Goal: Transaction & Acquisition: Download file/media

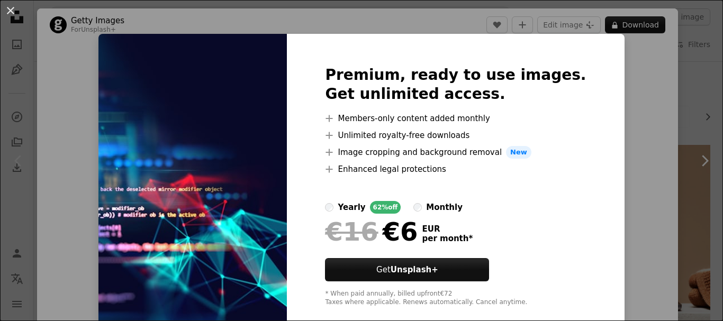
scroll to position [106, 0]
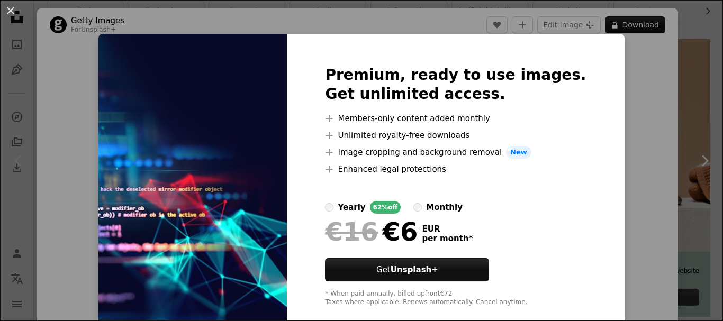
click at [634, 159] on div "An X shape Premium, ready to use images. Get unlimited access. A plus sign Memb…" at bounding box center [361, 160] width 723 height 321
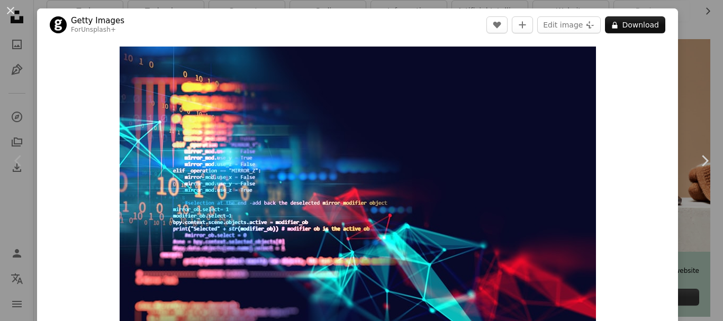
click at [695, 93] on div "An X shape Chevron left Chevron right Getty Images For Unsplash+ A heart A plus…" at bounding box center [361, 160] width 723 height 321
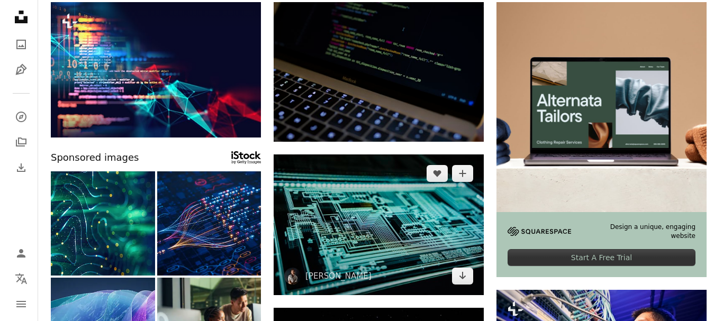
scroll to position [212, 0]
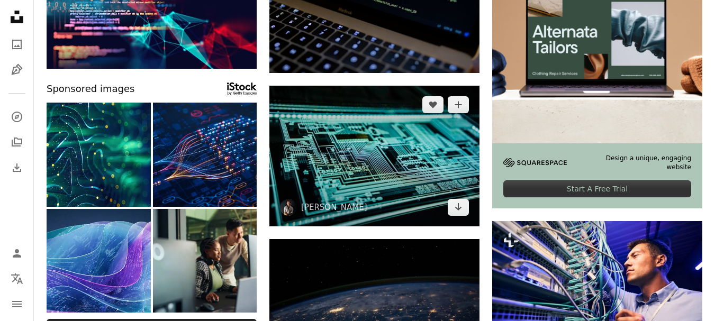
click at [389, 164] on img at bounding box center [374, 156] width 210 height 140
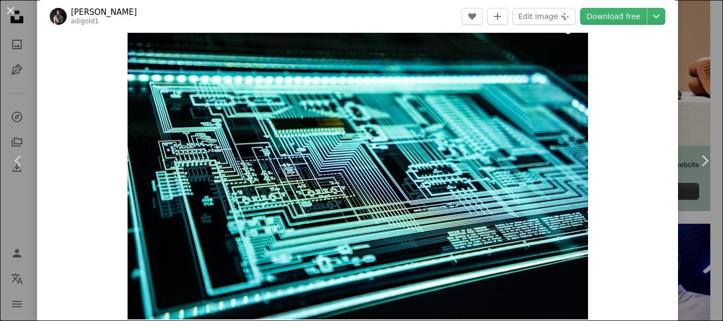
scroll to position [53, 0]
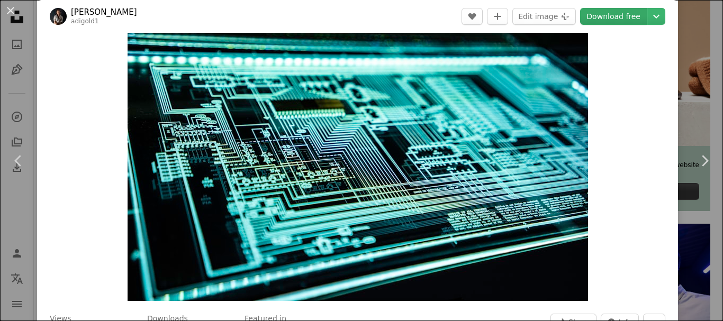
click at [610, 17] on link "Download free" at bounding box center [613, 16] width 67 height 17
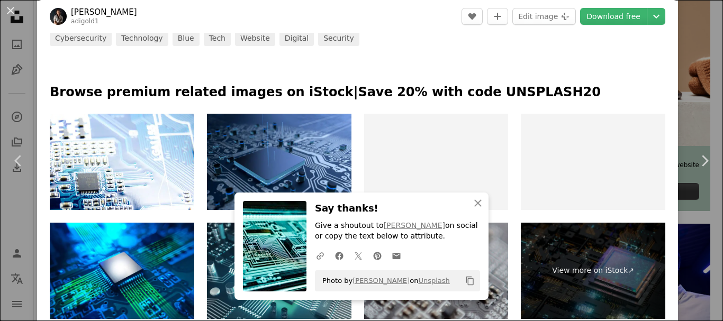
scroll to position [529, 0]
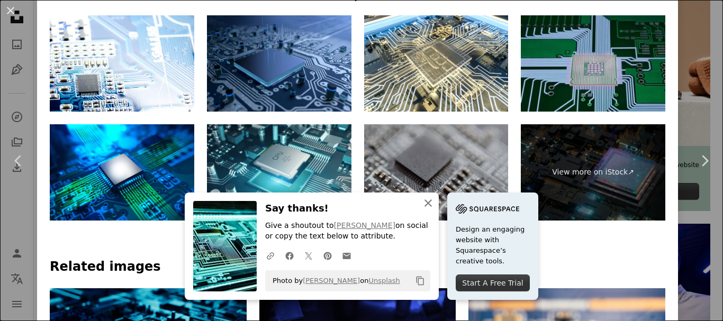
click at [422, 202] on icon "An X shape" at bounding box center [428, 203] width 13 height 13
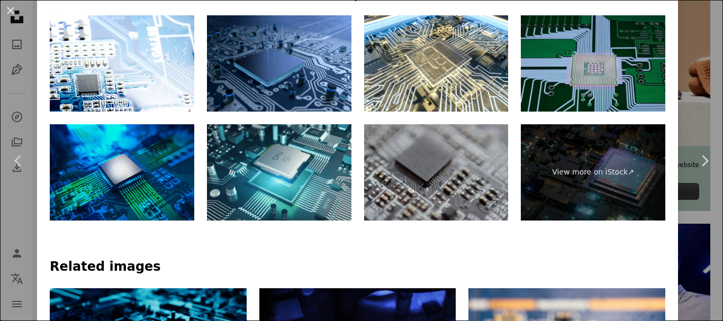
click at [126, 149] on img at bounding box center [122, 172] width 144 height 96
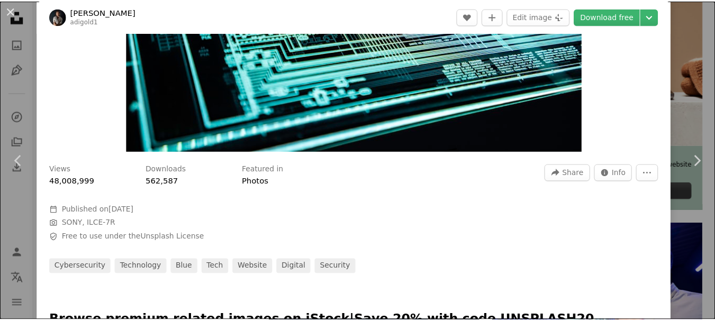
scroll to position [53, 0]
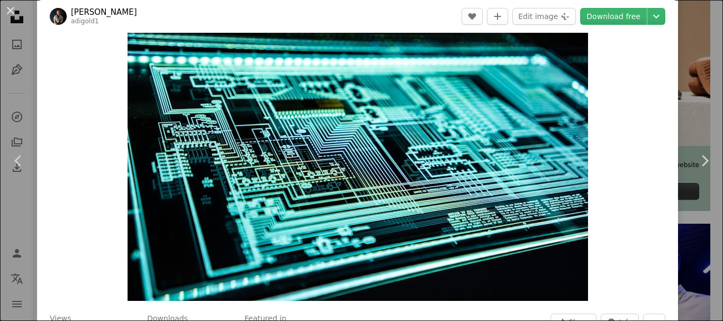
click at [698, 71] on div "An X shape Chevron left Chevron right [PERSON_NAME] adigold1 A heart A plus sig…" at bounding box center [361, 160] width 723 height 321
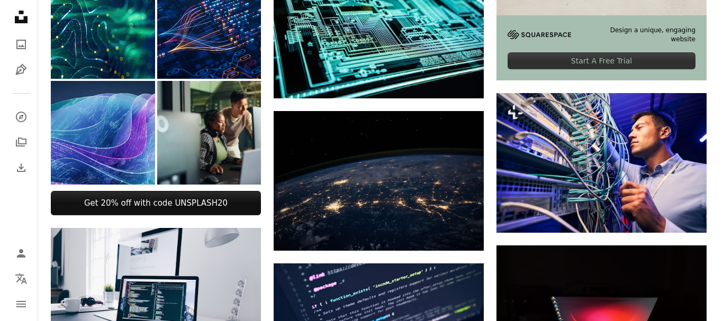
scroll to position [370, 0]
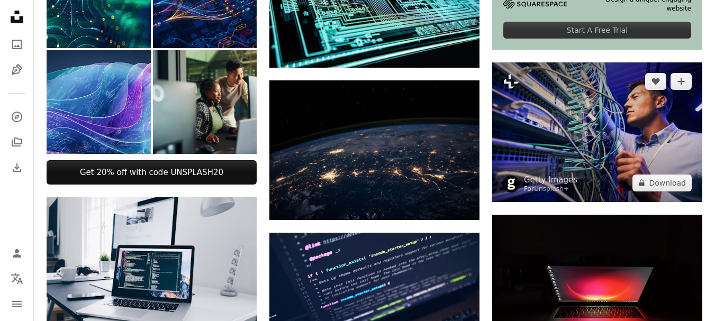
click at [587, 116] on img at bounding box center [597, 132] width 210 height 140
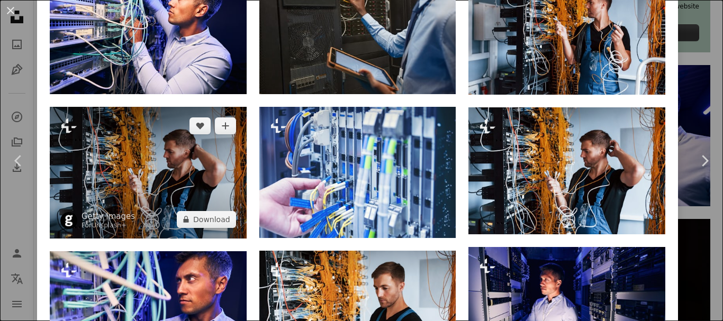
scroll to position [794, 0]
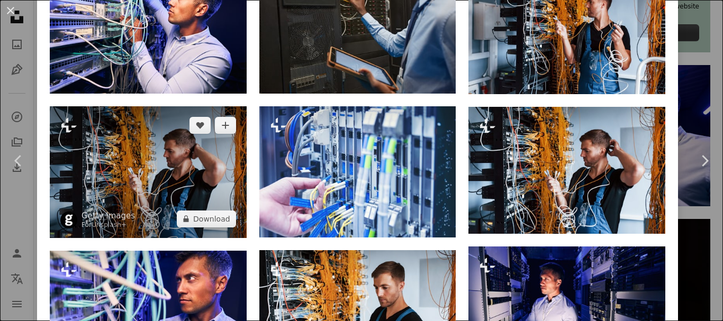
click at [190, 188] on img at bounding box center [148, 171] width 197 height 131
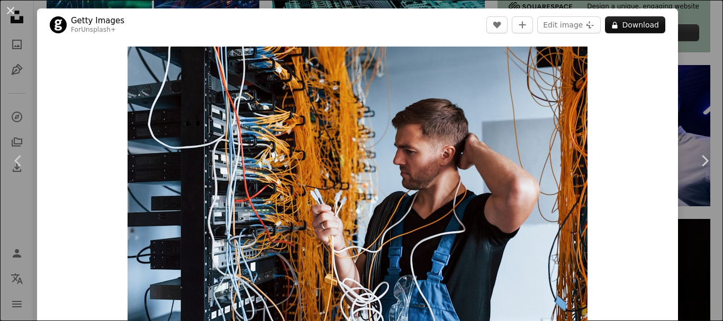
click at [692, 89] on div "An X shape Chevron left Chevron right Getty Images For Unsplash+ A heart A plus…" at bounding box center [361, 160] width 723 height 321
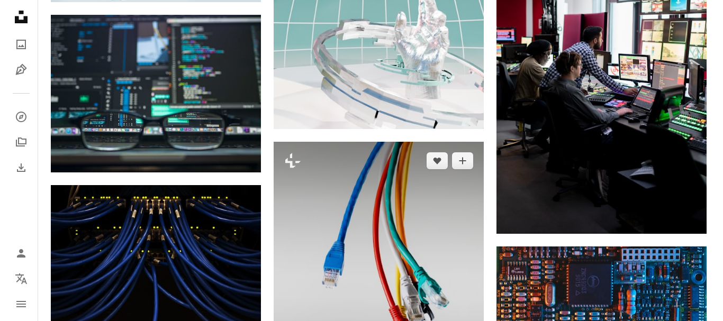
scroll to position [858, 0]
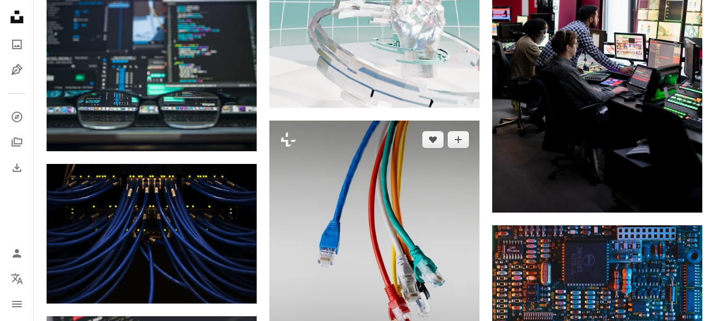
click at [372, 213] on img at bounding box center [374, 269] width 210 height 297
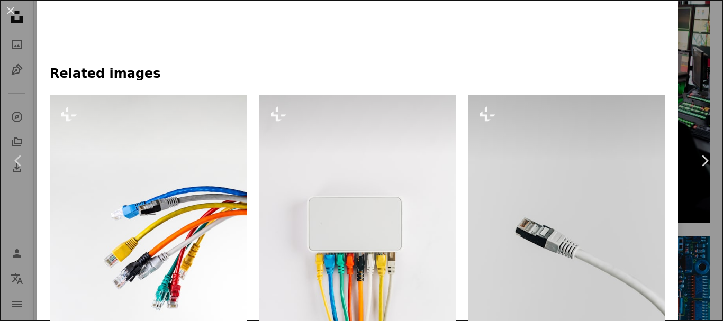
scroll to position [688, 0]
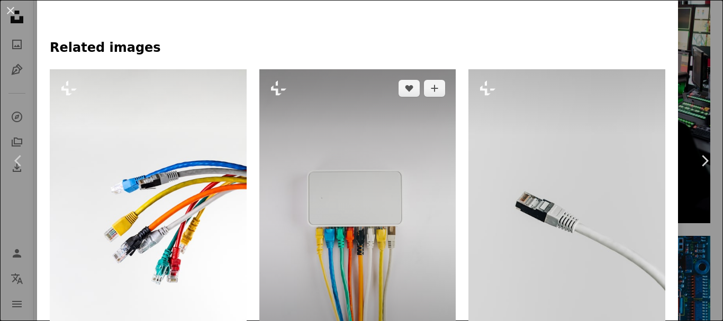
click at [376, 197] on img at bounding box center [357, 217] width 197 height 296
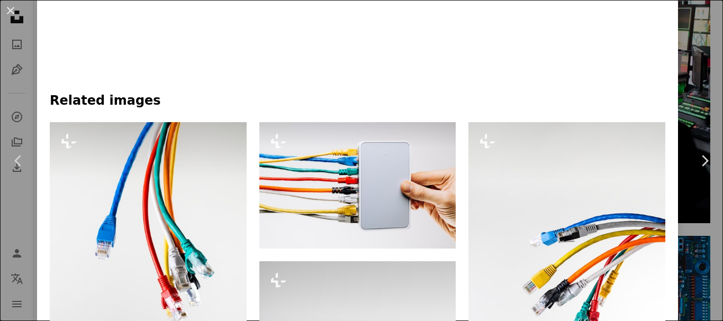
scroll to position [688, 0]
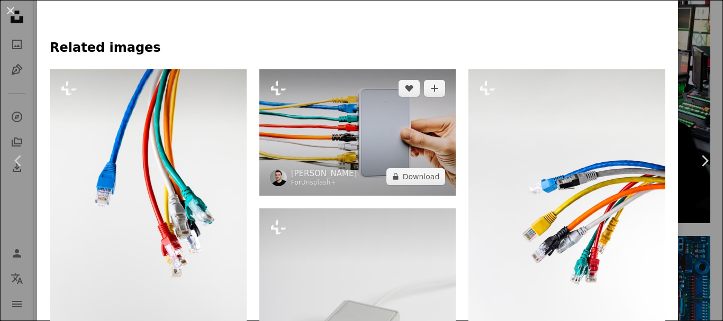
click at [379, 160] on img at bounding box center [357, 132] width 197 height 126
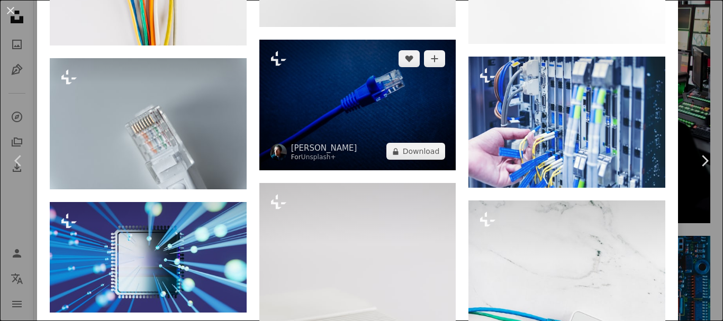
scroll to position [794, 0]
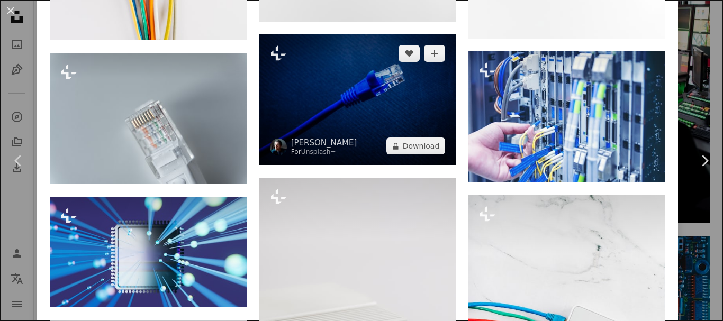
click at [408, 114] on img at bounding box center [357, 99] width 197 height 131
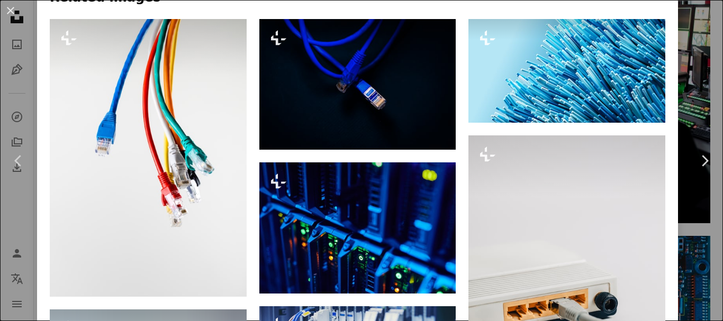
scroll to position [794, 0]
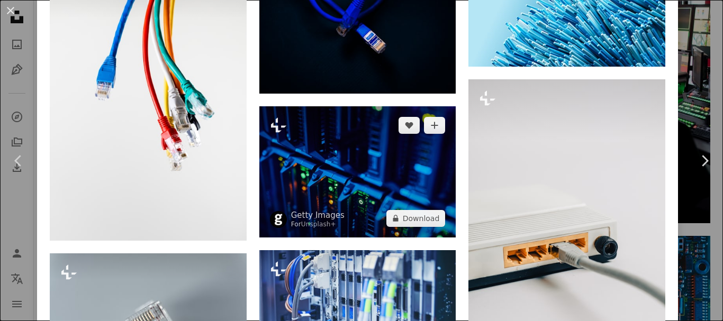
click at [355, 170] on img at bounding box center [357, 171] width 197 height 131
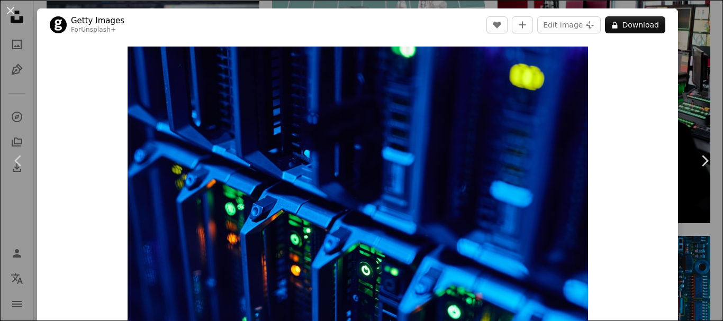
click at [688, 98] on div "An X shape Chevron left Chevron right Getty Images For Unsplash+ A heart A plus…" at bounding box center [361, 160] width 723 height 321
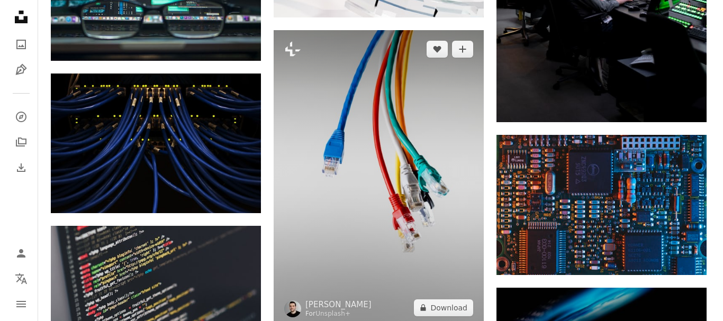
scroll to position [952, 0]
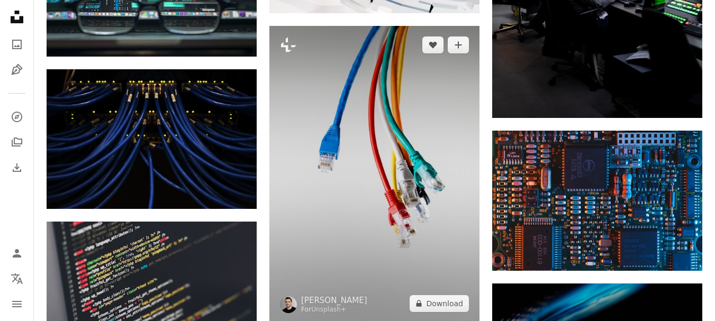
click at [403, 186] on img at bounding box center [374, 174] width 210 height 297
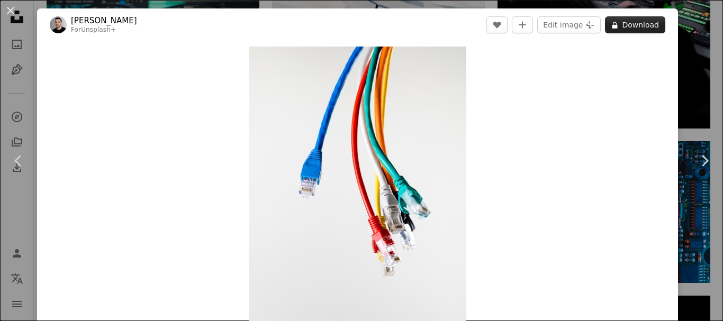
click at [630, 23] on button "A lock Download" at bounding box center [635, 24] width 60 height 17
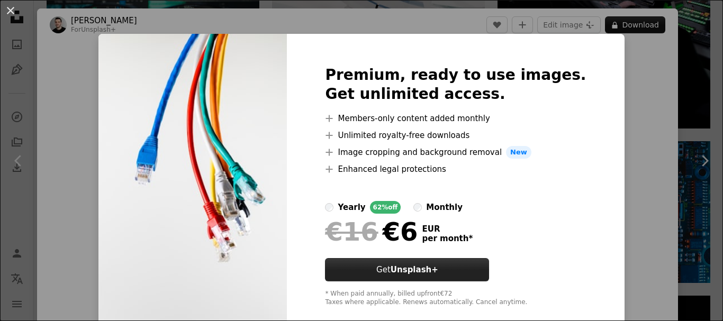
click at [423, 270] on strong "Unsplash+" at bounding box center [415, 270] width 48 height 10
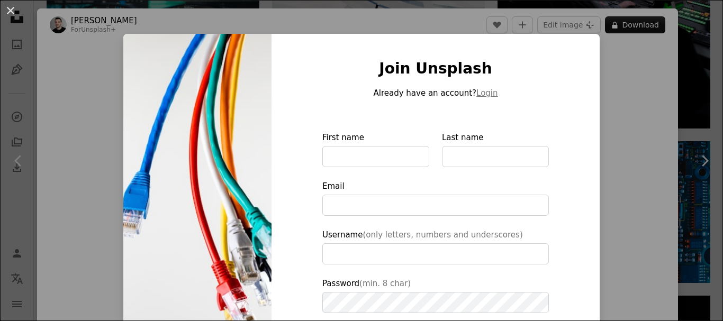
drag, startPoint x: 641, startPoint y: 131, endPoint x: 624, endPoint y: 138, distance: 18.1
click at [641, 131] on div "An X shape Join Unsplash Already have an account? Login First name Last name Em…" at bounding box center [361, 160] width 723 height 321
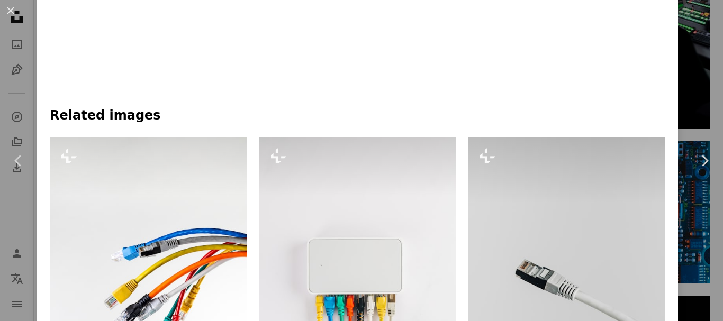
scroll to position [635, 0]
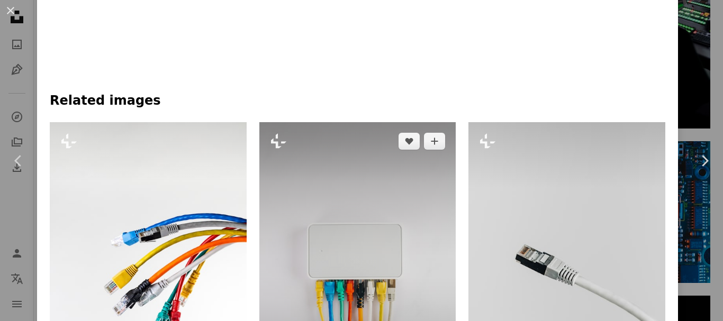
click at [349, 233] on img at bounding box center [357, 270] width 197 height 296
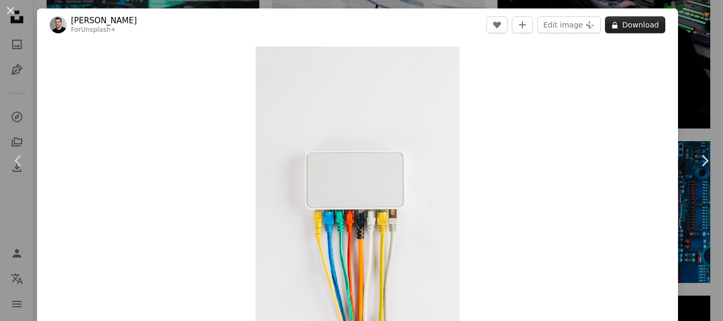
click at [625, 19] on button "A lock Download" at bounding box center [635, 24] width 60 height 17
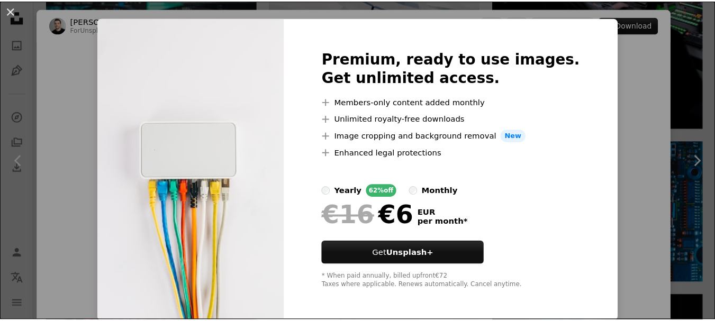
scroll to position [19, 0]
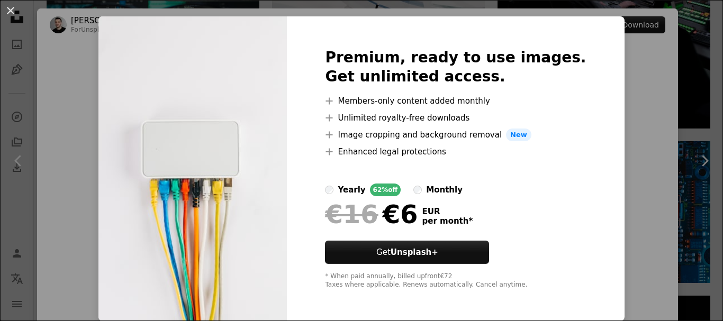
click at [636, 148] on div "An X shape Premium, ready to use images. Get unlimited access. A plus sign Memb…" at bounding box center [361, 160] width 723 height 321
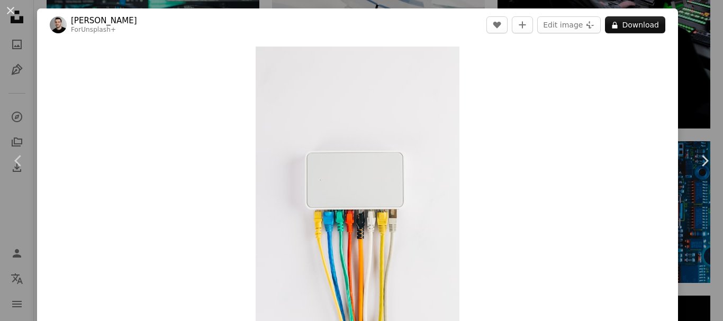
click at [687, 72] on div "An X shape Chevron left Chevron right [PERSON_NAME] For Unsplash+ A heart A plu…" at bounding box center [361, 160] width 723 height 321
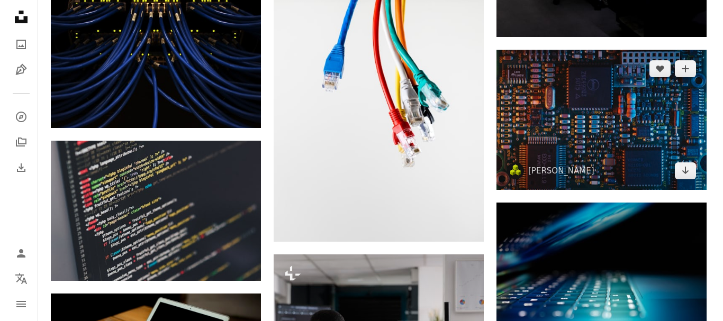
scroll to position [1058, 0]
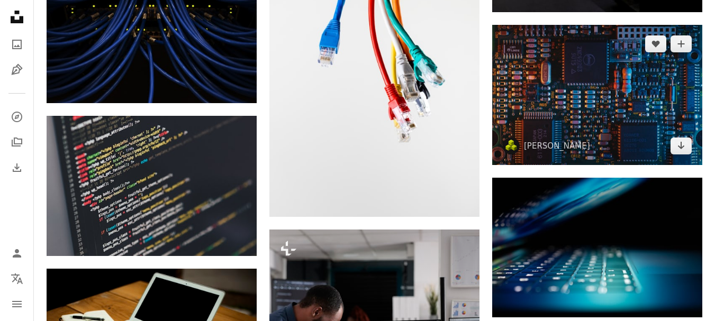
click at [618, 121] on img at bounding box center [597, 95] width 210 height 140
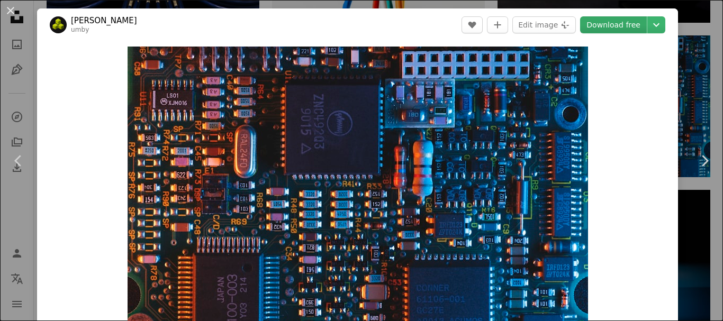
click at [619, 25] on link "Download free" at bounding box center [613, 24] width 67 height 17
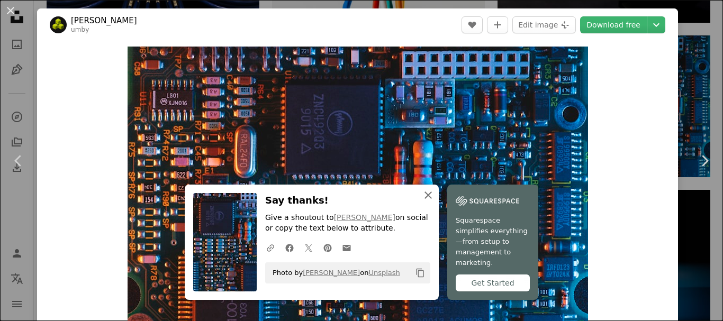
click at [424, 201] on icon "An X shape" at bounding box center [428, 195] width 13 height 13
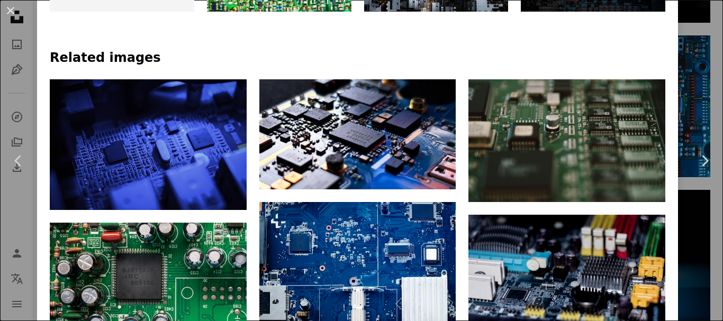
scroll to position [794, 0]
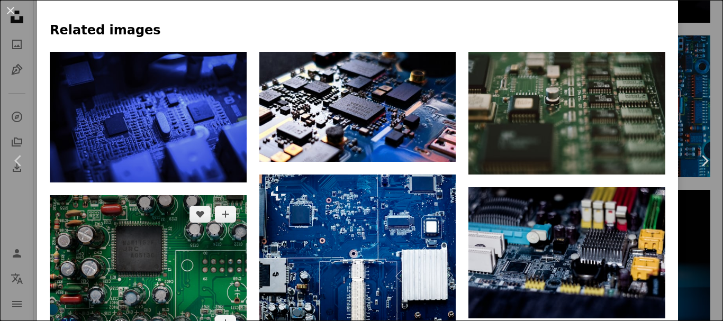
click at [141, 235] on img at bounding box center [148, 269] width 197 height 148
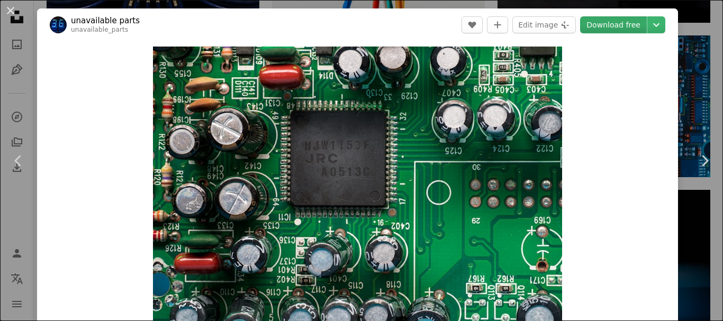
click at [618, 22] on link "Download free" at bounding box center [613, 24] width 67 height 17
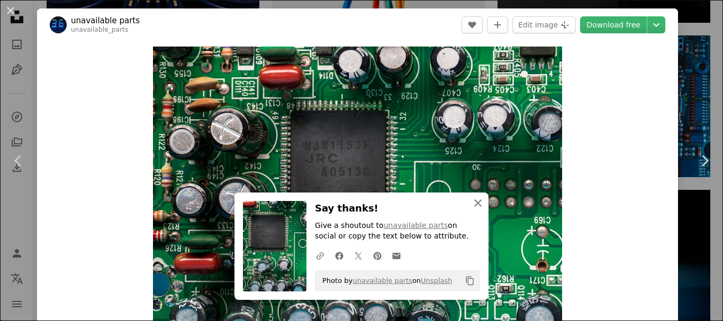
click at [474, 204] on icon "button" at bounding box center [477, 202] width 7 height 7
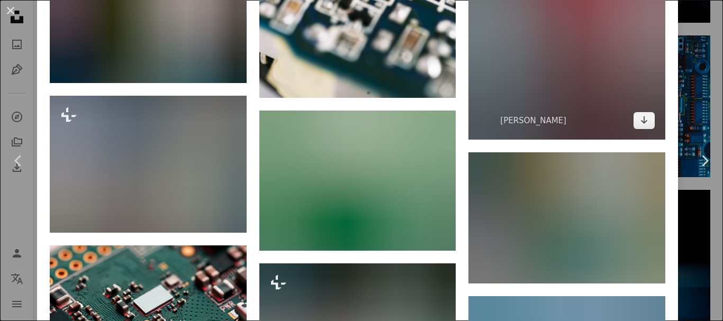
scroll to position [1482, 0]
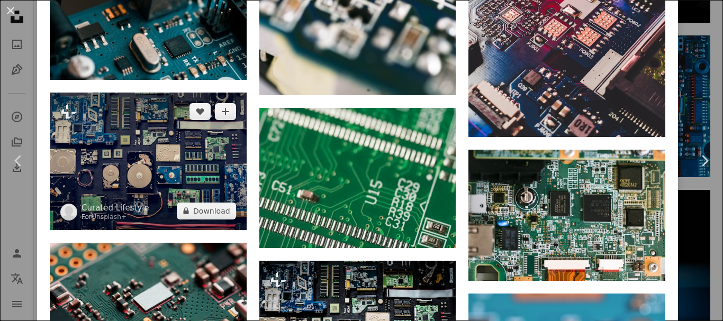
click at [189, 155] on img at bounding box center [148, 161] width 197 height 137
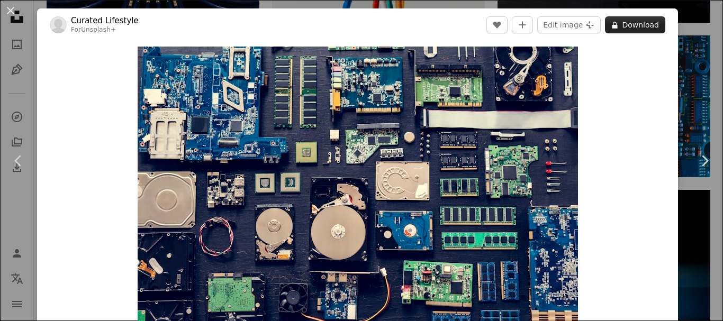
click at [636, 24] on button "A lock Download" at bounding box center [635, 24] width 60 height 17
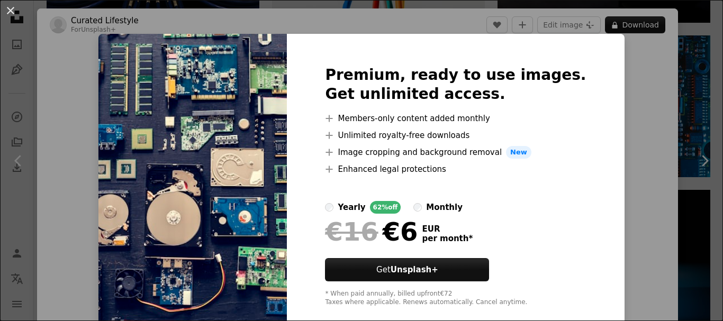
drag, startPoint x: 622, startPoint y: 147, endPoint x: 614, endPoint y: 149, distance: 8.4
click at [624, 147] on div "An X shape Premium, ready to use images. Get unlimited access. A plus sign Memb…" at bounding box center [361, 160] width 723 height 321
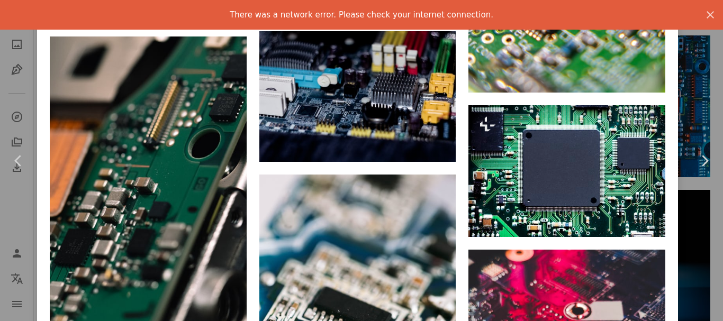
scroll to position [1111, 0]
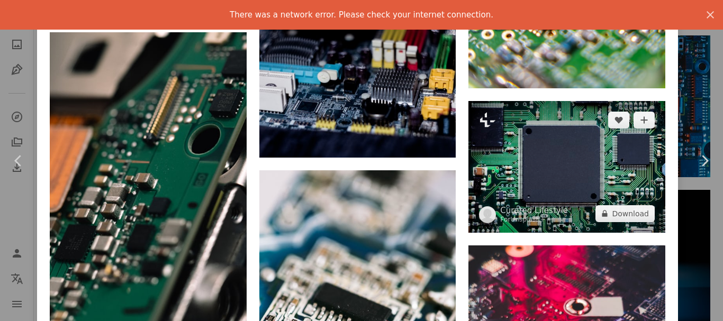
click at [566, 161] on img at bounding box center [566, 166] width 197 height 131
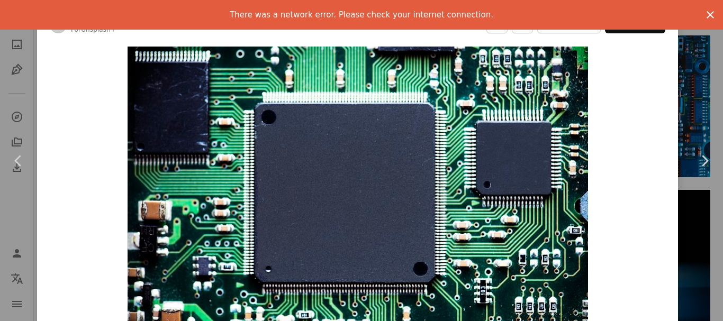
click at [704, 12] on icon "An X shape" at bounding box center [710, 14] width 13 height 13
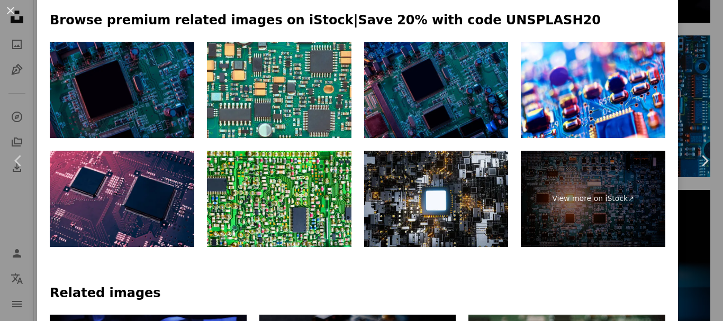
scroll to position [529, 0]
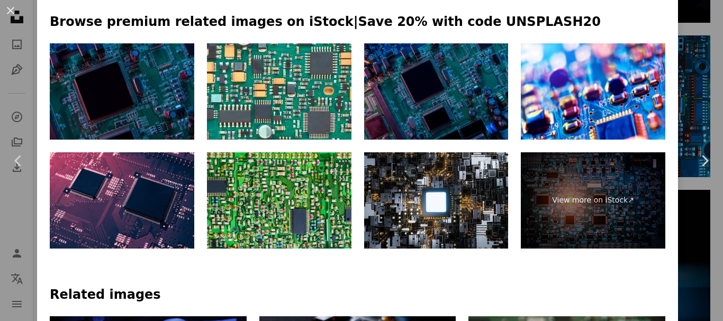
click at [273, 192] on img at bounding box center [279, 200] width 144 height 96
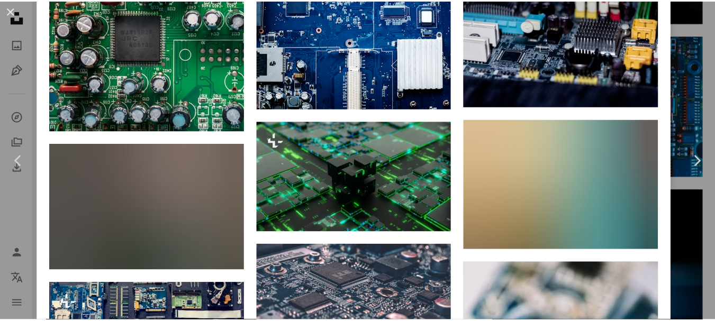
scroll to position [794, 0]
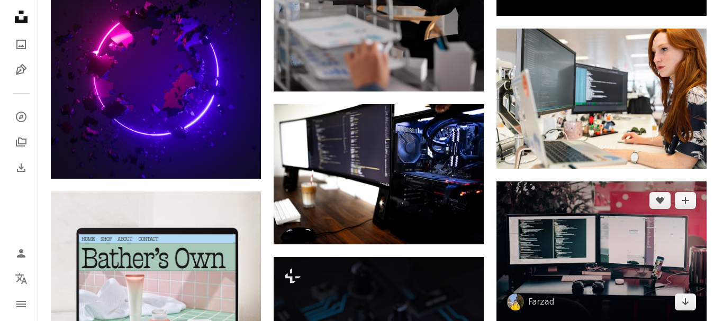
scroll to position [1535, 0]
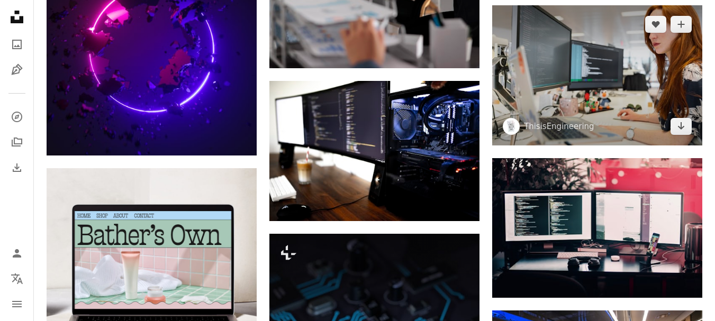
click at [588, 63] on img at bounding box center [597, 75] width 210 height 140
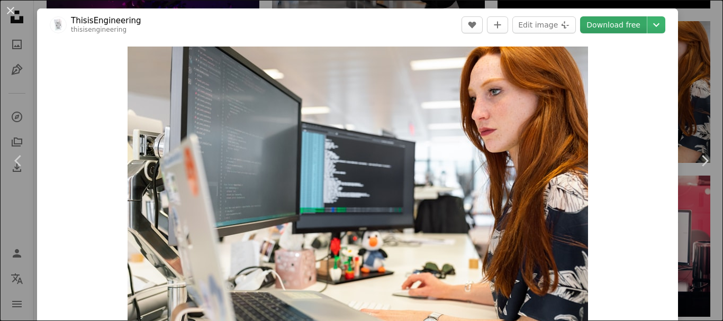
click at [600, 25] on link "Download free" at bounding box center [613, 24] width 67 height 17
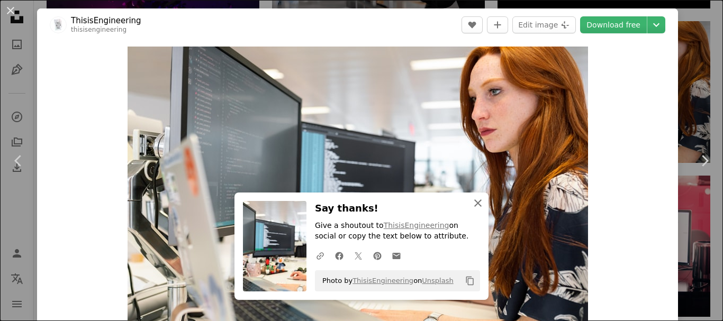
click at [473, 211] on button "An X shape Close" at bounding box center [477, 203] width 21 height 21
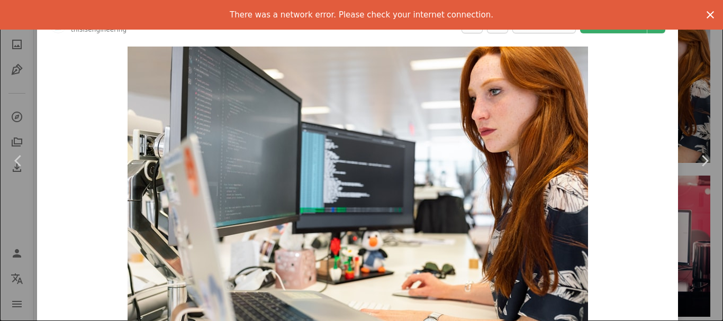
click at [706, 14] on icon "button" at bounding box center [709, 14] width 7 height 7
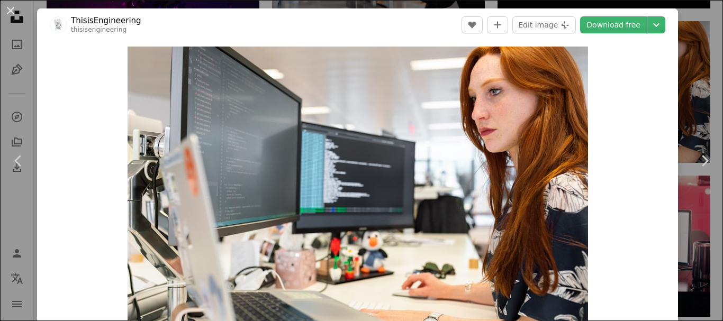
click at [636, 66] on div "Zoom in" at bounding box center [357, 199] width 641 height 317
click at [619, 25] on link "Download free" at bounding box center [613, 24] width 67 height 17
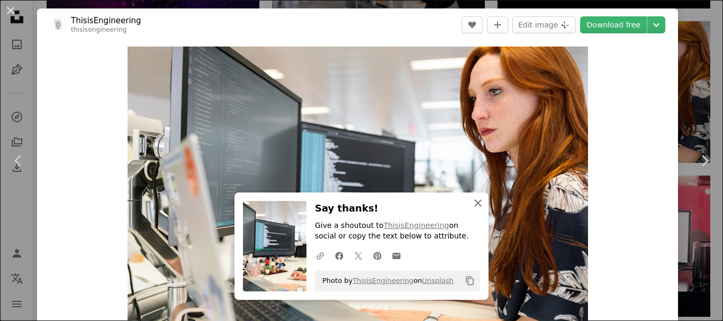
click at [471, 204] on icon "An X shape" at bounding box center [477, 203] width 13 height 13
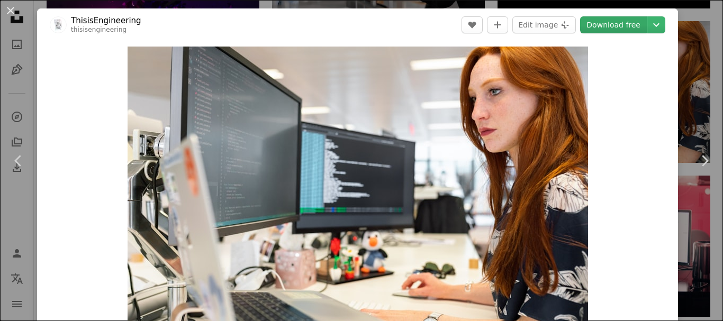
click at [596, 21] on link "Download free" at bounding box center [613, 24] width 67 height 17
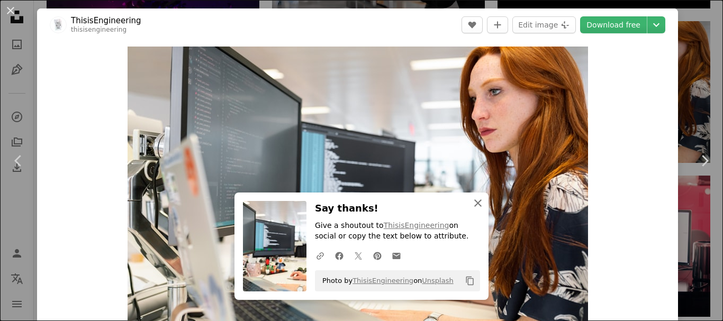
click at [478, 198] on icon "An X shape" at bounding box center [477, 203] width 13 height 13
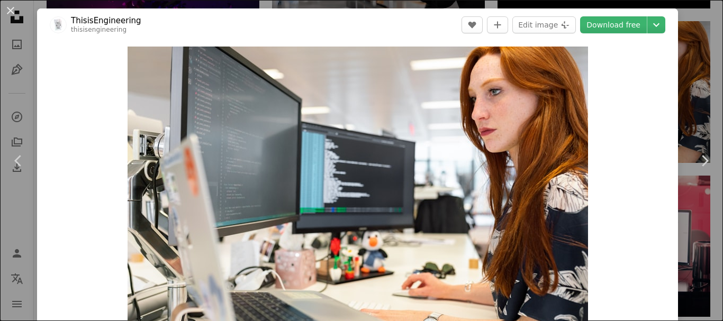
click at [662, 99] on div "Zoom in" at bounding box center [357, 199] width 641 height 317
drag, startPoint x: 691, startPoint y: 68, endPoint x: 648, endPoint y: 15, distance: 68.1
click at [691, 68] on div "An X shape Chevron left Chevron right ThisisEngineering thisisengineering A hea…" at bounding box center [361, 160] width 723 height 321
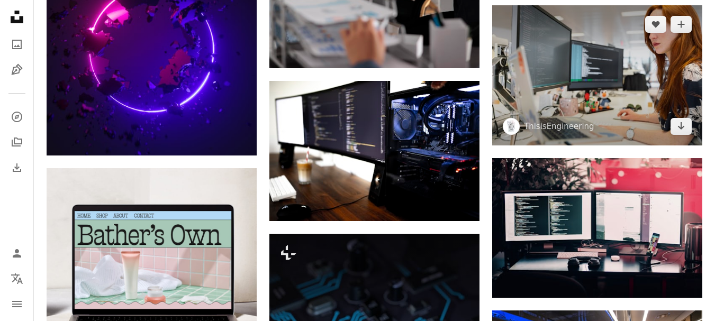
click at [670, 47] on img at bounding box center [597, 75] width 210 height 140
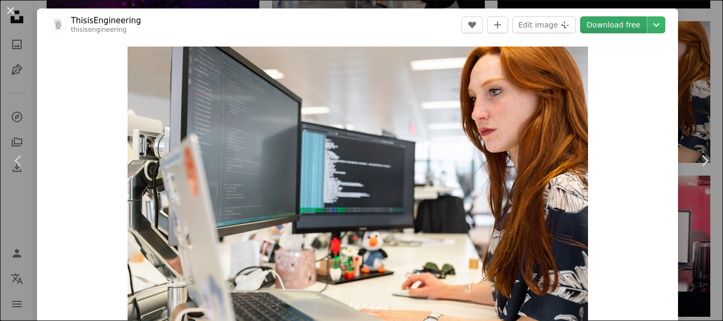
click at [600, 24] on link "Download free" at bounding box center [613, 24] width 67 height 17
